Goal: Transaction & Acquisition: Subscribe to service/newsletter

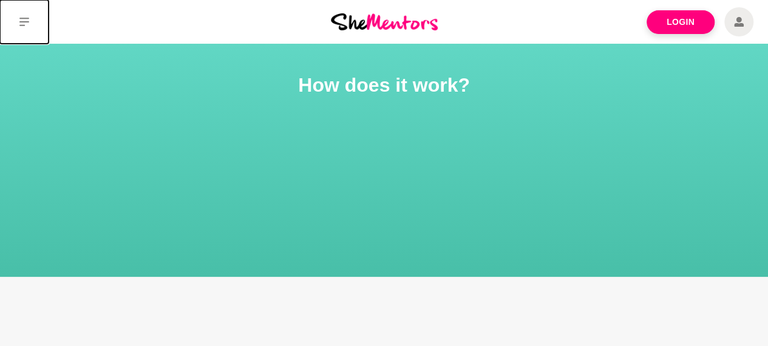
click at [22, 22] on icon at bounding box center [24, 22] width 10 height 9
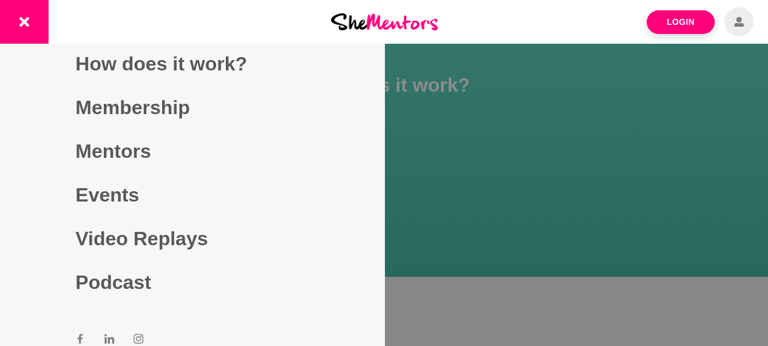
click at [558, 29] on div "Login" at bounding box center [640, 22] width 256 height 44
click at [524, 32] on div "Login" at bounding box center [640, 22] width 256 height 44
click at [22, 10] on button at bounding box center [24, 22] width 49 height 44
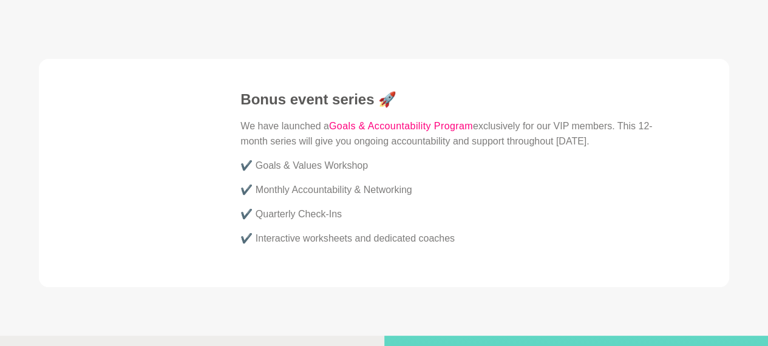
scroll to position [3711, 0]
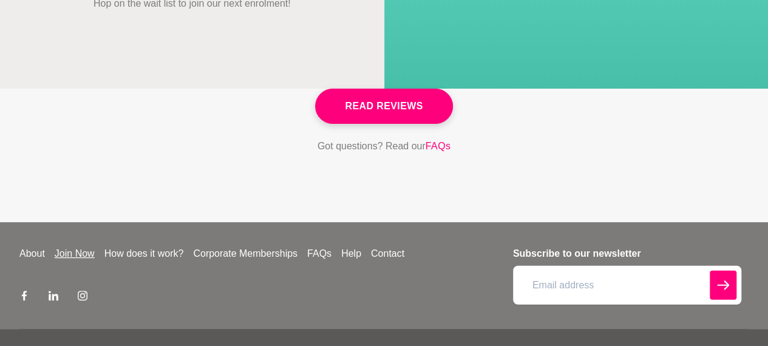
click at [78, 247] on link "Join Now" at bounding box center [75, 254] width 50 height 15
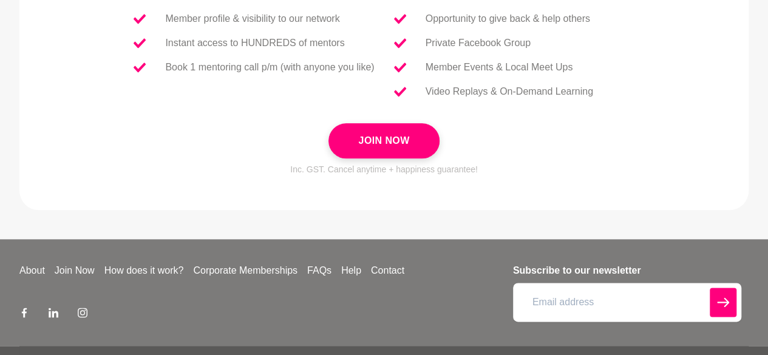
scroll to position [653, 0]
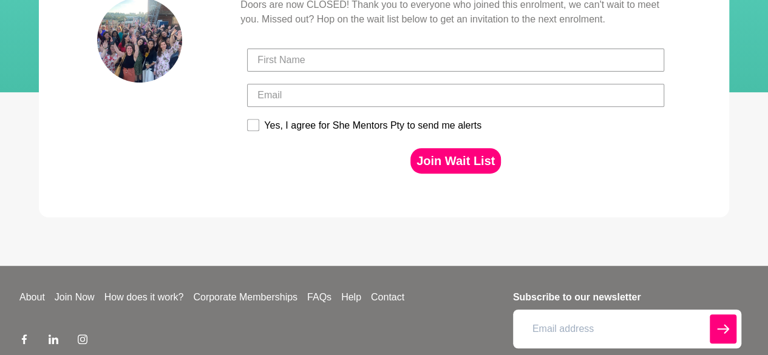
scroll to position [282, 0]
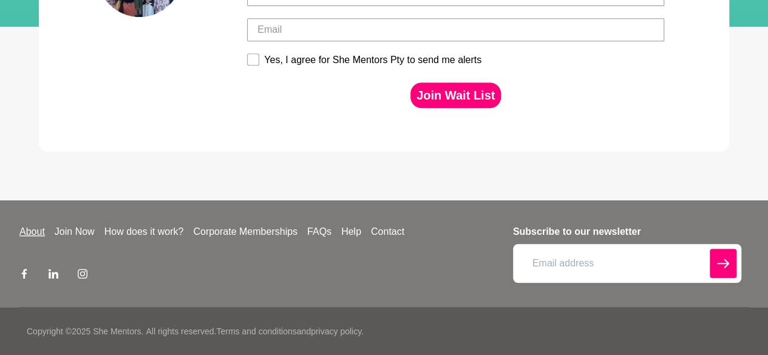
click at [30, 228] on link "About" at bounding box center [32, 232] width 35 height 15
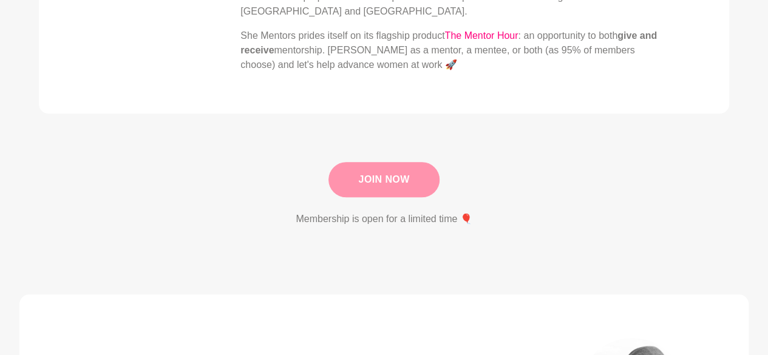
scroll to position [425, 0]
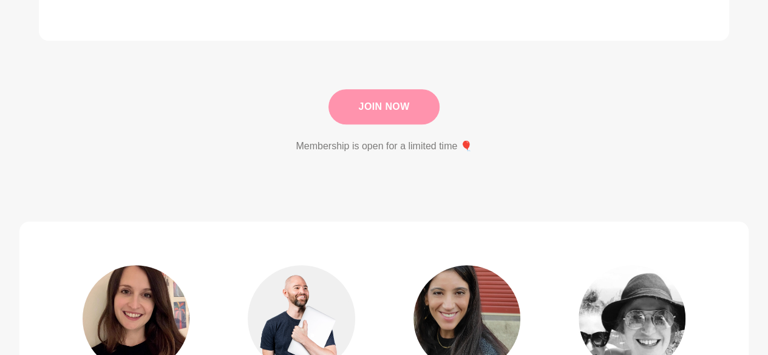
click at [384, 89] on link "Join Now" at bounding box center [384, 106] width 111 height 35
